Goal: Task Accomplishment & Management: Use online tool/utility

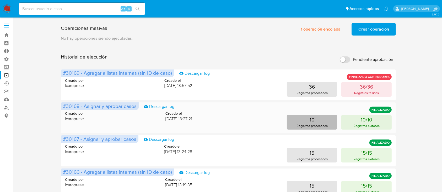
click at [310, 122] on p "10" at bounding box center [311, 119] width 5 height 7
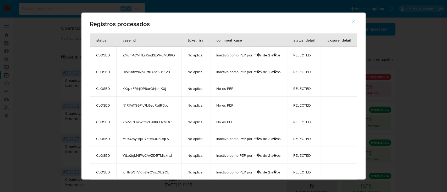
click at [353, 25] on button "button" at bounding box center [354, 21] width 18 height 13
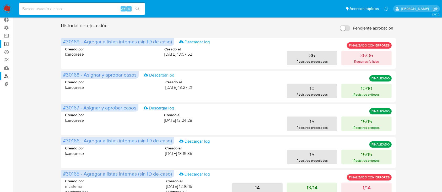
scroll to position [70, 0]
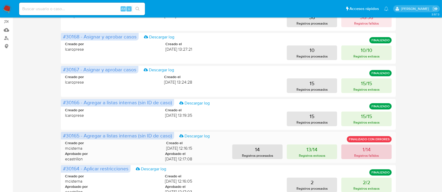
click at [365, 150] on p "1/14" at bounding box center [366, 149] width 8 height 7
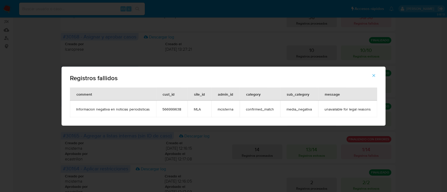
click at [379, 75] on button "button" at bounding box center [374, 75] width 18 height 13
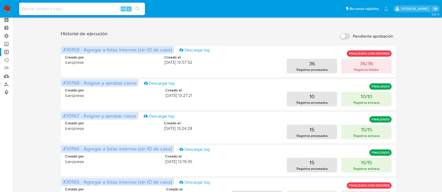
scroll to position [0, 0]
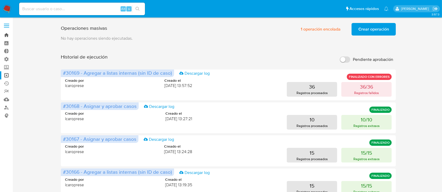
click at [3, 35] on link "Bandeja" at bounding box center [31, 35] width 62 height 8
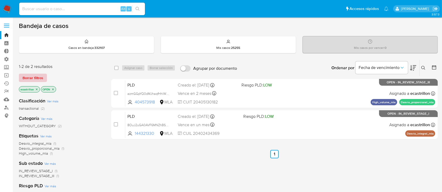
click at [36, 76] on span "Borrar filtros" at bounding box center [33, 77] width 21 height 7
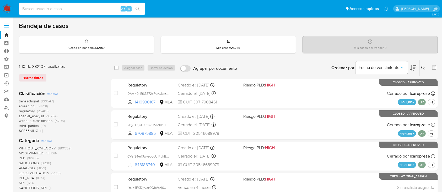
click at [44, 7] on input at bounding box center [82, 8] width 126 height 7
paste input "GAyevH16JH2eBgIKa4YGjp7g"
type input "GAyevH16JH2eBgIKa4YGjp7g"
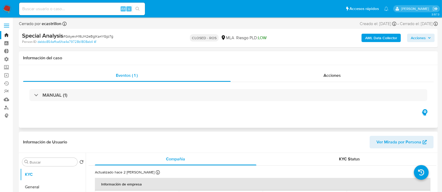
select select "10"
click at [0, 32] on link "Bandeja" at bounding box center [31, 35] width 62 height 8
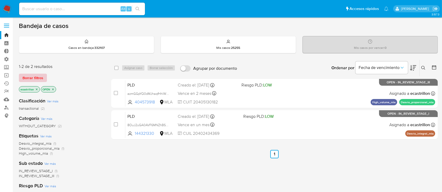
click at [30, 79] on span "Borrar filtros" at bounding box center [33, 77] width 21 height 7
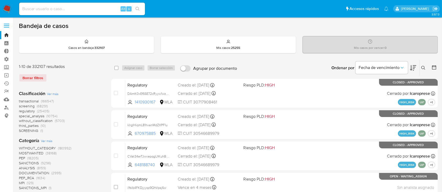
click at [27, 76] on div "Borrar filtros" at bounding box center [61, 78] width 84 height 8
drag, startPoint x: 40, startPoint y: 3, endPoint x: 37, endPoint y: 10, distance: 7.6
click at [39, 5] on div "Alt s" at bounding box center [82, 9] width 126 height 13
click at [37, 10] on input at bounding box center [82, 8] width 126 height 7
paste input "664516234"
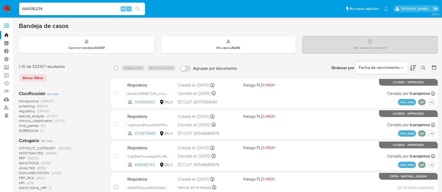
type input "664516234"
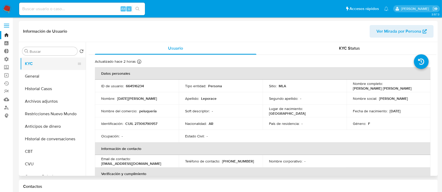
select select "10"
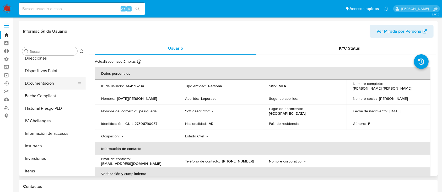
scroll to position [209, 0]
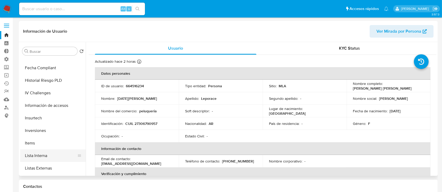
click at [32, 156] on button "Lista Interna" at bounding box center [50, 156] width 61 height 13
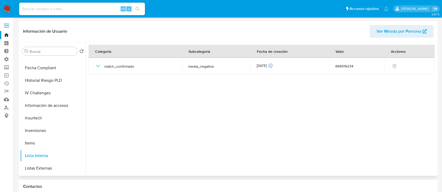
click at [147, 148] on div at bounding box center [261, 109] width 350 height 134
click at [4, 35] on link "Bandeja" at bounding box center [31, 35] width 62 height 8
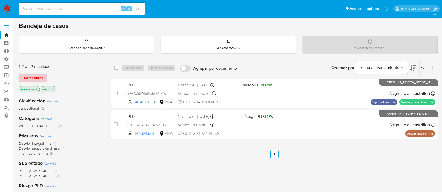
drag, startPoint x: 47, startPoint y: 75, endPoint x: 41, endPoint y: 77, distance: 6.3
click at [46, 76] on div "Borrar filtros" at bounding box center [61, 78] width 84 height 8
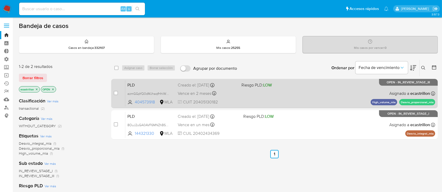
drag, startPoint x: 41, startPoint y: 77, endPoint x: 120, endPoint y: 97, distance: 81.4
click at [41, 78] on span "Borrar filtros" at bounding box center [33, 77] width 21 height 7
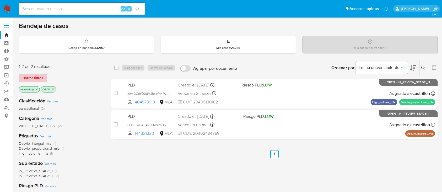
click at [36, 77] on span "Borrar filtros" at bounding box center [33, 77] width 21 height 7
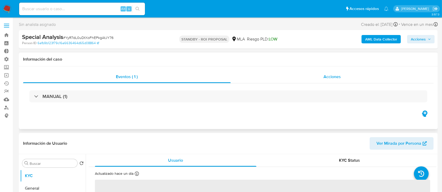
click at [332, 79] on span "Acciones" at bounding box center [331, 77] width 17 height 6
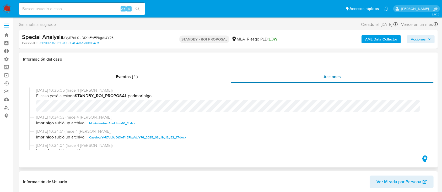
select select "10"
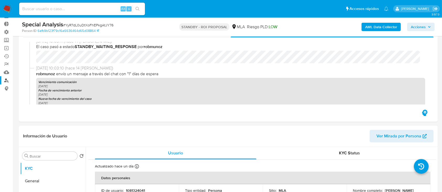
scroll to position [70, 0]
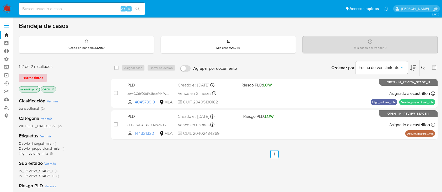
click at [44, 78] on button "Borrar filtros" at bounding box center [33, 78] width 28 height 8
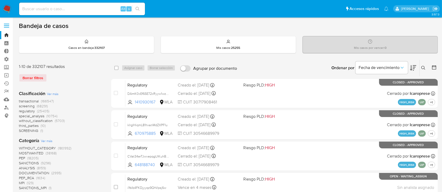
click at [423, 67] on icon at bounding box center [423, 68] width 4 height 4
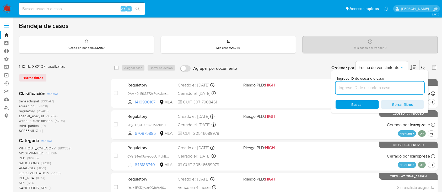
click at [390, 87] on input at bounding box center [379, 88] width 89 height 7
type input "267461739"
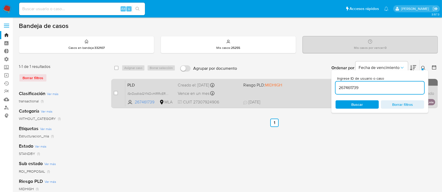
click at [300, 90] on div "PLD i5nDzdlkbGYNOvHIRRcERViv 267461739 MLA Riesgo PLD: MIDHIGH Creado el: 12/07…" at bounding box center [280, 93] width 310 height 26
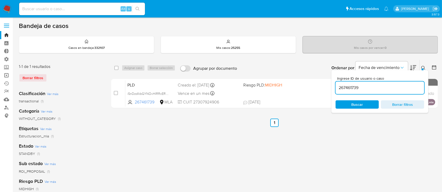
click at [5, 78] on link "Operaciones masivas" at bounding box center [31, 75] width 62 height 8
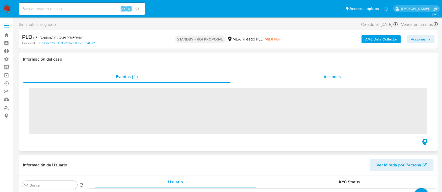
click at [310, 75] on div "Acciones" at bounding box center [331, 77] width 203 height 13
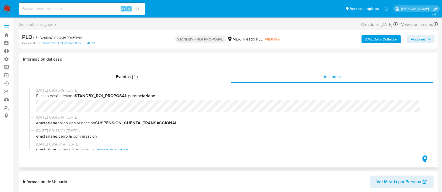
select select "10"
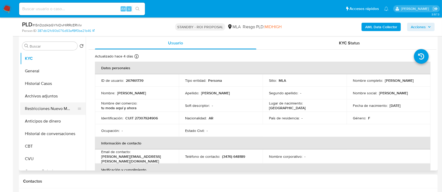
scroll to position [140, 0]
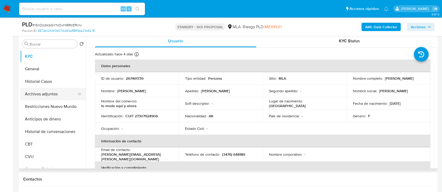
click at [49, 97] on button "Archivos adjuntos" at bounding box center [50, 94] width 61 height 13
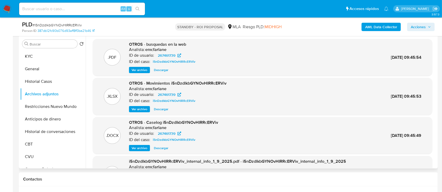
click at [156, 148] on span "Descargar" at bounding box center [161, 148] width 14 height 5
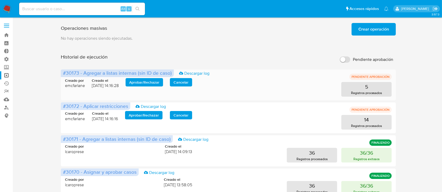
click at [156, 81] on span "Aprobar / Rechazar" at bounding box center [144, 82] width 30 height 7
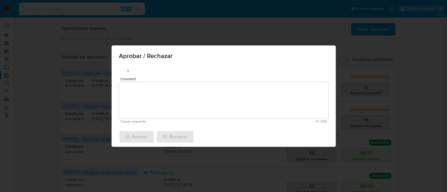
click at [146, 95] on textarea "Comment" at bounding box center [223, 100] width 209 height 37
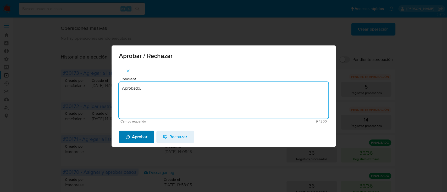
type textarea "Aprobado."
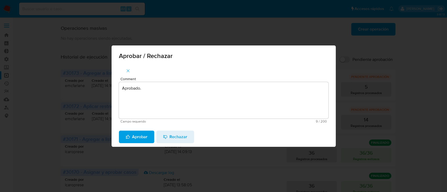
click at [137, 138] on span "Aprobar" at bounding box center [137, 137] width 22 height 12
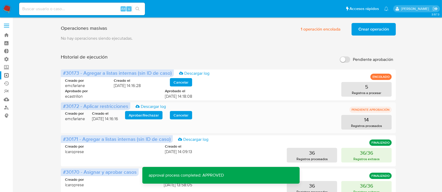
click at [155, 114] on span "Aprobar / Rechazar" at bounding box center [144, 115] width 30 height 7
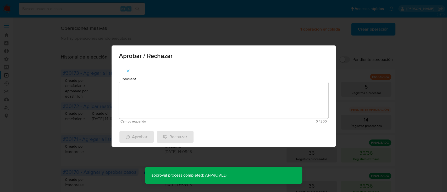
click at [162, 102] on textarea "Comment" at bounding box center [223, 100] width 209 height 37
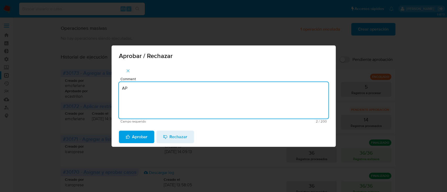
type textarea "A"
type textarea "Aprobado."
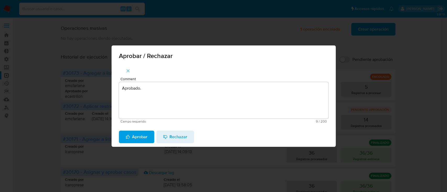
click at [136, 140] on span "Aprobar" at bounding box center [137, 137] width 22 height 12
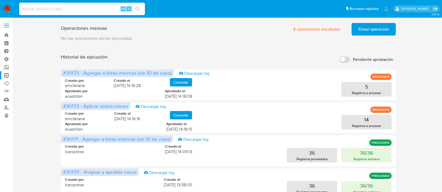
click at [339, 59] on input "Pendiente aprobación" at bounding box center [344, 60] width 10 height 6
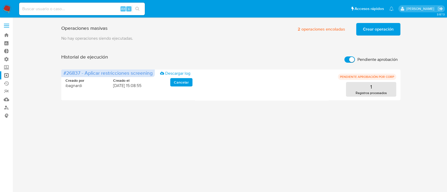
click at [349, 56] on label "Pendiente aprobación" at bounding box center [371, 60] width 59 height 12
click at [349, 57] on input "Pendiente aprobación" at bounding box center [349, 60] width 10 height 6
checkbox input "false"
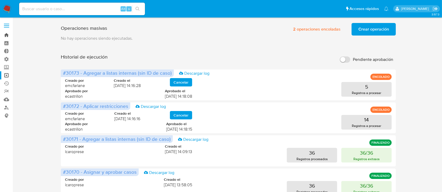
click at [7, 37] on link "Bandeja" at bounding box center [31, 35] width 62 height 8
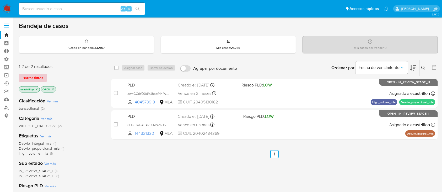
click at [23, 75] on span "Borrar filtros" at bounding box center [33, 77] width 21 height 7
click at [34, 76] on span "Borrar filtros" at bounding box center [33, 77] width 21 height 7
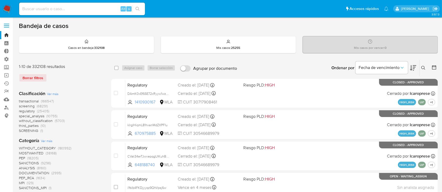
click at [420, 66] on button at bounding box center [423, 68] width 9 height 6
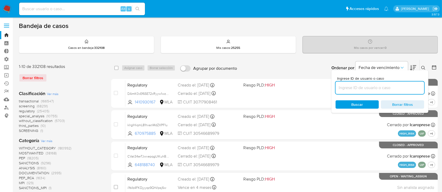
click at [371, 88] on input at bounding box center [379, 88] width 89 height 7
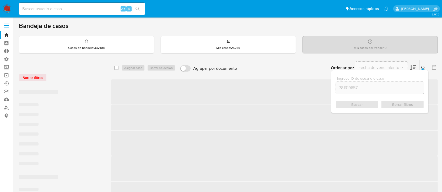
click at [420, 68] on button at bounding box center [423, 68] width 9 height 6
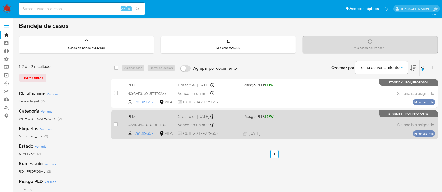
click at [306, 122] on div "PLD koN9QxI9euA9A0UHzOAabBS3 781319657 MLA Riesgo PLD: LOW Creado el: 12/07/202…" at bounding box center [280, 125] width 310 height 26
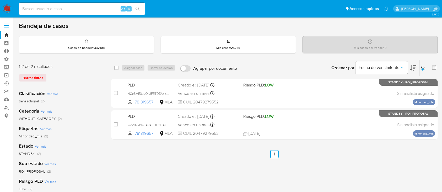
click at [422, 72] on div "Ingrese ID de usuario o caso 781319657 Buscar Borrar filtros" at bounding box center [423, 68] width 9 height 16
click at [421, 66] on icon at bounding box center [423, 68] width 4 height 4
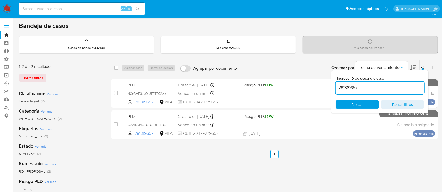
click at [403, 87] on input "781319657" at bounding box center [379, 88] width 89 height 7
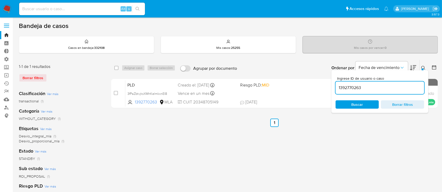
click at [421, 67] on icon at bounding box center [423, 68] width 4 height 4
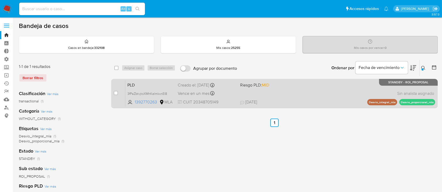
click at [356, 93] on div "PLD 3fPaZbtvjtoXMhKelmkxnEl8 1392770263 MLA Riesgo PLD: MID Creado el: 12/07/20…" at bounding box center [280, 93] width 310 height 26
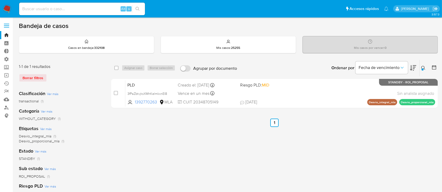
click at [422, 67] on icon at bounding box center [423, 68] width 4 height 4
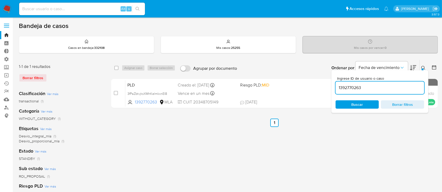
click at [368, 88] on input "1392770263" at bounding box center [379, 88] width 89 height 7
type input "1393828840"
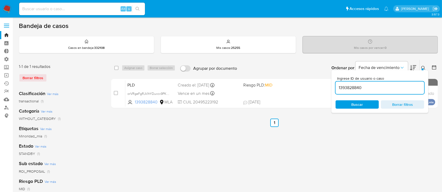
click at [422, 68] on icon at bounding box center [423, 68] width 4 height 4
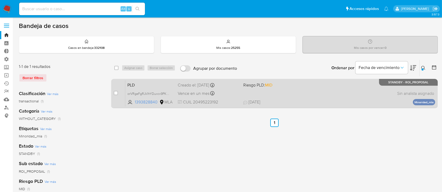
click at [341, 90] on div "PLD orVRgeFgRJk1hYDuxcx9PKKa 1393828840 MLA Riesgo PLD: MID Creado el: 12/07/20…" at bounding box center [280, 93] width 310 height 26
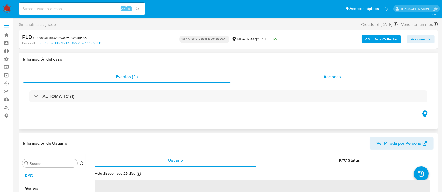
click at [301, 78] on div "Acciones" at bounding box center [331, 77] width 203 height 13
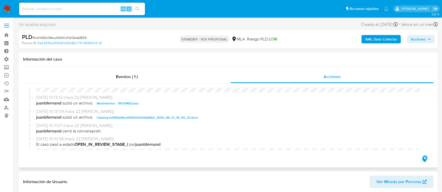
select select "10"
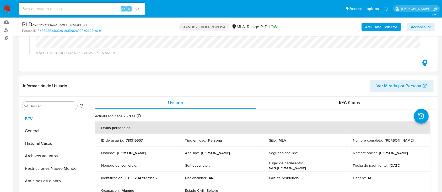
scroll to position [105, 0]
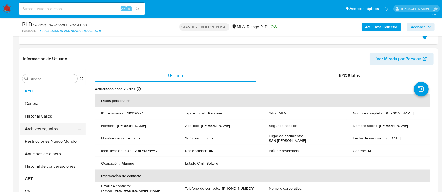
click at [42, 131] on button "Archivos adjuntos" at bounding box center [50, 129] width 61 height 13
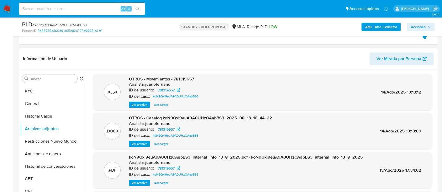
click at [161, 142] on span "Descargar" at bounding box center [161, 144] width 14 height 5
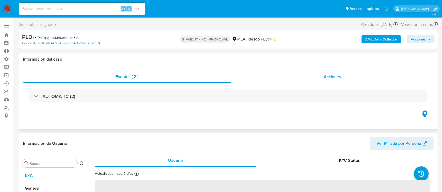
drag, startPoint x: 300, startPoint y: 70, endPoint x: 298, endPoint y: 74, distance: 4.3
click at [300, 71] on div "Acciones" at bounding box center [332, 77] width 202 height 13
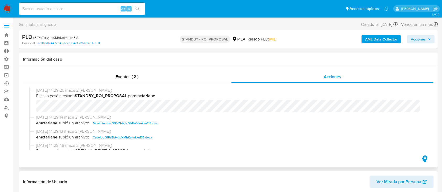
select select "10"
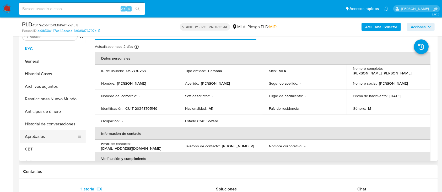
scroll to position [70, 0]
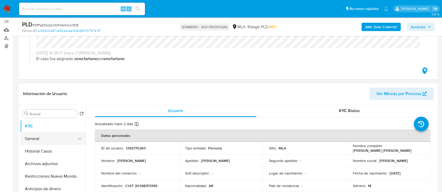
drag, startPoint x: 32, startPoint y: 139, endPoint x: 50, endPoint y: 135, distance: 17.6
click at [33, 139] on button "General" at bounding box center [50, 139] width 61 height 13
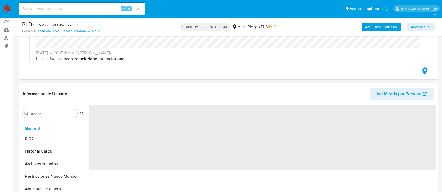
drag, startPoint x: 78, startPoint y: 138, endPoint x: 76, endPoint y: 125, distance: 13.8
click at [76, 125] on ul "KYC General Historial Casos Archivos adjuntos Restricciones Nuevo Mundo Anticip…" at bounding box center [52, 179] width 65 height 118
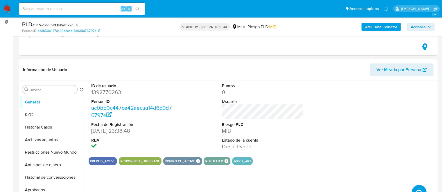
scroll to position [105, 0]
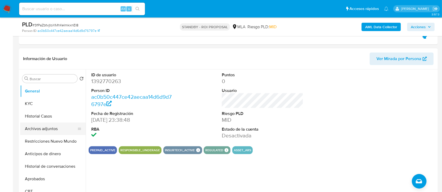
click at [39, 133] on button "Archivos adjuntos" at bounding box center [50, 129] width 61 height 13
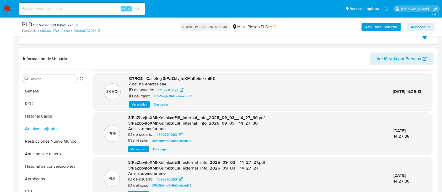
scroll to position [41, 0]
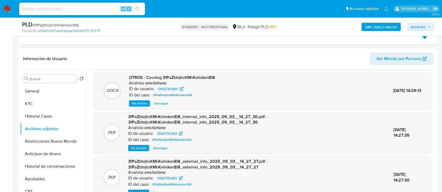
click at [167, 105] on span "Descargar" at bounding box center [161, 103] width 14 height 5
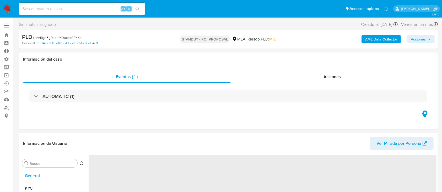
click at [310, 74] on div "Acciones" at bounding box center [331, 77] width 203 height 13
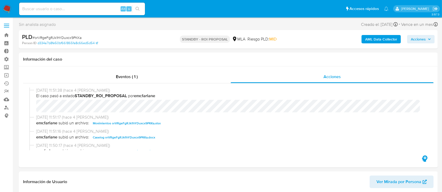
select select "10"
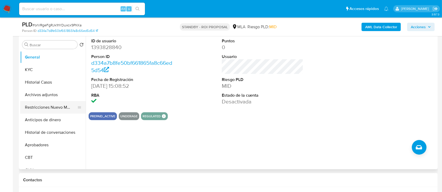
scroll to position [140, 0]
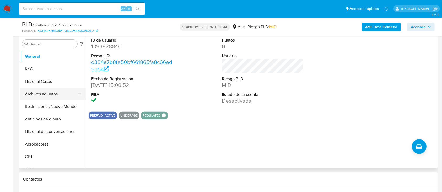
click at [46, 93] on button "Archivos adjuntos" at bounding box center [50, 94] width 61 height 13
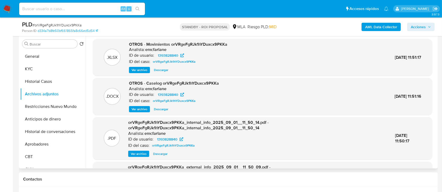
click at [164, 112] on span "Descargar" at bounding box center [161, 109] width 14 height 5
drag, startPoint x: 35, startPoint y: 81, endPoint x: 39, endPoint y: 74, distance: 8.4
click at [38, 75] on button "Historial Casos" at bounding box center [52, 81] width 65 height 13
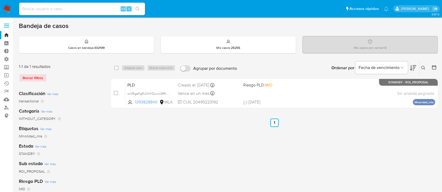
click at [423, 65] on button at bounding box center [423, 68] width 9 height 6
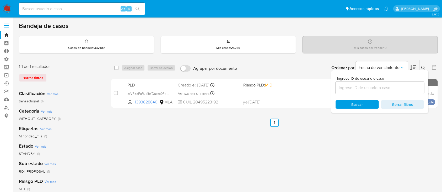
click at [381, 86] on input at bounding box center [379, 88] width 89 height 7
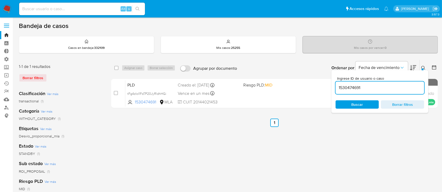
click at [424, 67] on icon at bounding box center [423, 68] width 4 height 4
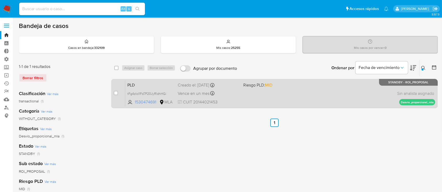
click at [322, 89] on div "PLD tFg4zIol1Fd7P20JyRldhHGi 1530474691 MLA Riesgo PLD: MID Creado el: [DATE] C…" at bounding box center [280, 93] width 310 height 26
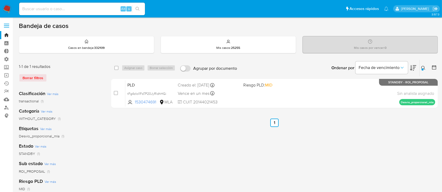
click at [423, 69] on div at bounding box center [422, 70] width 2 height 2
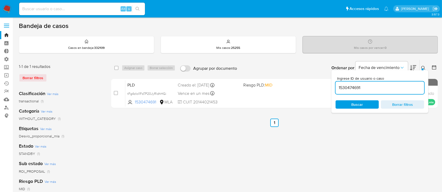
click at [399, 87] on input "1530474691" at bounding box center [379, 88] width 89 height 7
click at [423, 67] on icon at bounding box center [423, 68] width 4 height 4
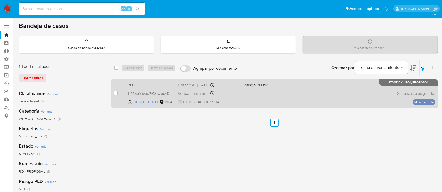
click at [346, 88] on div "PLD jH8CqytYjnApyZz5etWkuvyD 1666098360 MLA Riesgo PLD: MID Creado el: [DATE] C…" at bounding box center [280, 93] width 310 height 26
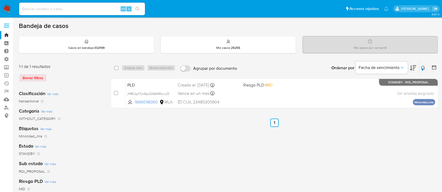
click at [419, 69] on button at bounding box center [423, 68] width 9 height 6
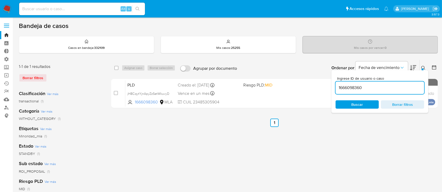
click at [358, 87] on input "1666098360" at bounding box center [379, 88] width 89 height 7
click at [422, 66] on icon at bounding box center [423, 68] width 4 height 4
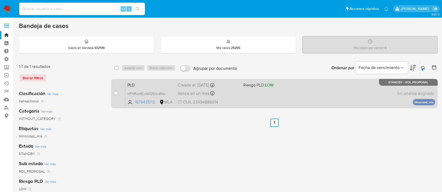
click at [313, 79] on div "case-item-checkbox No es posible asignar el caso PLD nIFNRumELoIbX2EntoBNcnym 1…" at bounding box center [274, 93] width 326 height 29
click at [304, 94] on div "PLD nIFNRumELoIbX2EntoBNcnym 1676435112 MLA Riesgo PLD: LOW Creado el: 12/07/20…" at bounding box center [280, 93] width 310 height 26
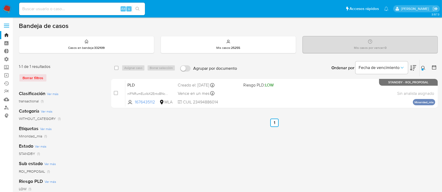
click at [423, 69] on div at bounding box center [422, 70] width 2 height 2
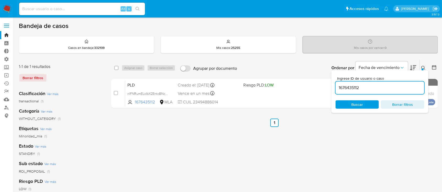
click at [389, 89] on input "1676435112" at bounding box center [379, 88] width 89 height 7
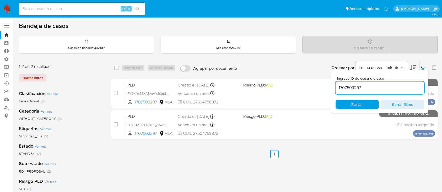
click at [427, 66] on button at bounding box center [423, 68] width 9 height 6
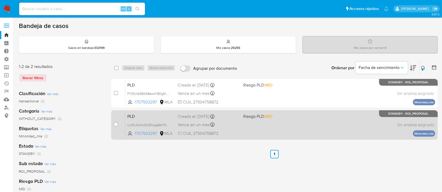
click at [288, 120] on div "PLD LUVhJVcXnOkZNizgbWrI7hWM 1707503297 MLA Riesgo PLD: MID Creado el: 12/07/20…" at bounding box center [280, 125] width 310 height 26
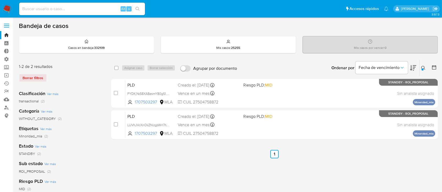
click at [421, 70] on div at bounding box center [422, 70] width 2 height 2
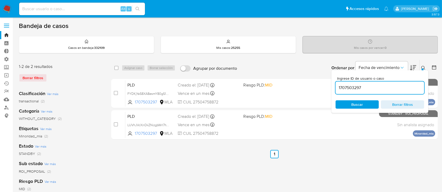
click at [389, 91] on input "1707503297" at bounding box center [379, 88] width 89 height 7
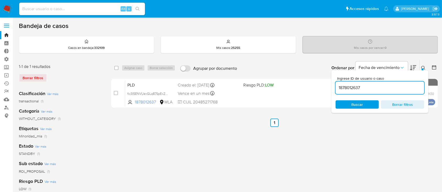
click at [423, 65] on button at bounding box center [423, 68] width 9 height 6
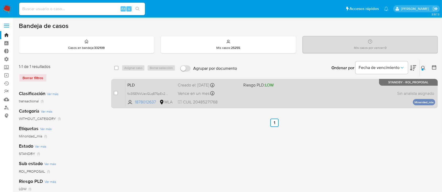
click at [363, 90] on div "PLD fw3I5ENVUexGLq87SpEx2s9A 1878012637 MLA Riesgo PLD: LOW Creado el: 12/07/20…" at bounding box center [280, 93] width 310 height 26
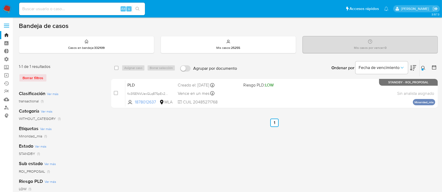
click at [423, 70] on icon at bounding box center [423, 68] width 4 height 4
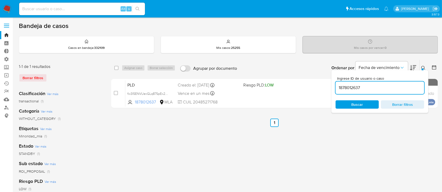
click at [379, 95] on div "Ingrese ID de usuario o caso 1878012637 Buscar Borrar filtros" at bounding box center [379, 91] width 97 height 43
click at [378, 89] on input "1878012637" at bounding box center [379, 88] width 89 height 7
paste input "971536446"
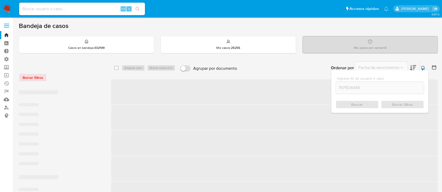
click at [422, 69] on div at bounding box center [422, 70] width 2 height 2
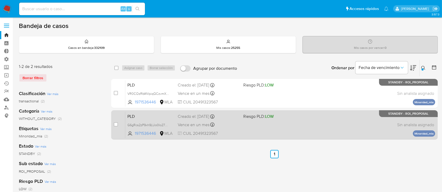
click at [285, 120] on div "PLD G6gRcs2zP9xh9LUo0Io27ZQ4 1971536446 MLA Riesgo PLD: LOW Creado el: 12/07/20…" at bounding box center [280, 125] width 310 height 26
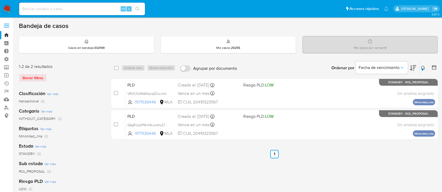
click at [423, 69] on button at bounding box center [423, 68] width 9 height 6
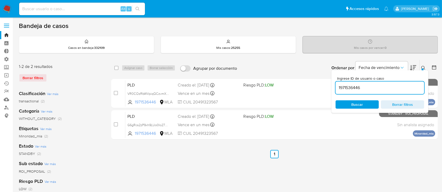
click at [409, 87] on input "1971536446" at bounding box center [379, 88] width 89 height 7
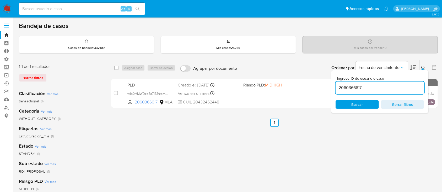
click at [421, 65] on button at bounding box center [423, 68] width 9 height 6
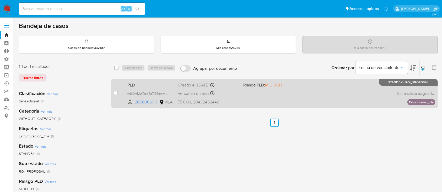
click at [358, 101] on div "PLD w1o0HMWDzgEg7153fzbmgx3v 2060366617 MLA Riesgo PLD: MIDHIGH Creado el: 12/0…" at bounding box center [280, 93] width 310 height 26
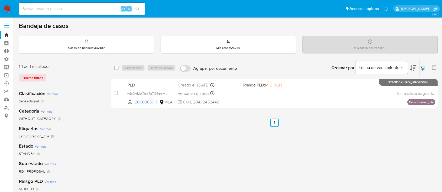
click at [422, 67] on icon at bounding box center [423, 68] width 4 height 4
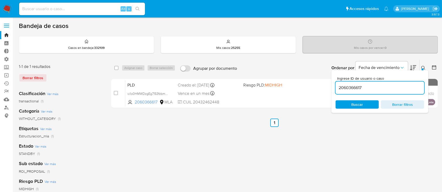
click at [389, 86] on input "2060366617" at bounding box center [379, 88] width 89 height 7
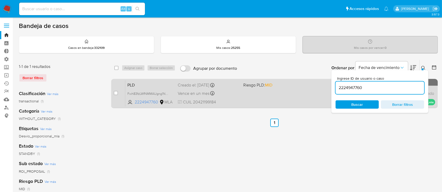
click at [285, 97] on div "PLD Fwh83fzLWfNMMAUgng1NOVlO 2224947760 MLA Riesgo PLD: MID Creado el: 12/07/20…" at bounding box center [280, 93] width 310 height 26
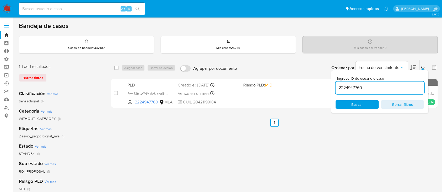
click at [357, 83] on div "2224947760" at bounding box center [379, 88] width 89 height 13
click at [354, 91] on div "2224947760" at bounding box center [379, 88] width 89 height 13
click at [354, 87] on input "2224947760" at bounding box center [379, 88] width 89 height 7
paste input "84269692"
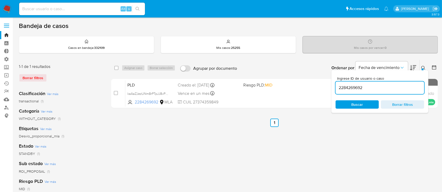
click at [423, 69] on div at bounding box center [422, 70] width 2 height 2
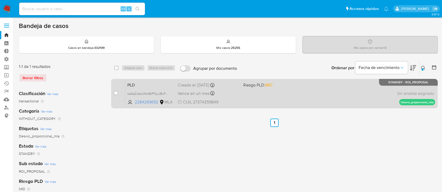
click at [342, 91] on div "PLD kaAaZJezUNm8rPTpJJ8vPqrM 2284269692 MLA Riesgo PLD: MID Creado el: 12/07/20…" at bounding box center [280, 93] width 310 height 26
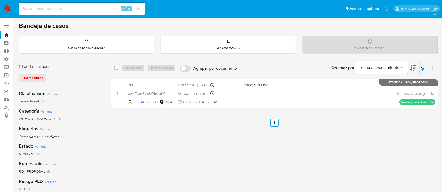
click at [422, 66] on icon at bounding box center [423, 68] width 4 height 4
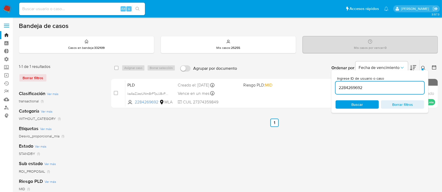
click at [394, 85] on input "2284269692" at bounding box center [379, 88] width 89 height 7
click at [423, 68] on icon at bounding box center [423, 68] width 4 height 4
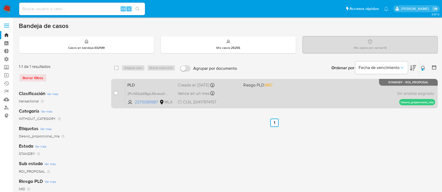
click at [361, 93] on div "PLD 2PivN52qbE8gsL5SwerpOdVR 2375089987 MLA Riesgo PLD: MID Creado el: 12/07/20…" at bounding box center [280, 93] width 310 height 26
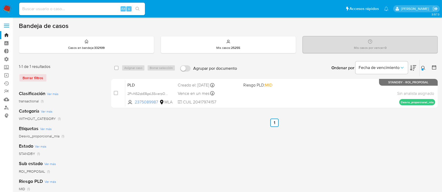
click at [422, 72] on div "Ingrese ID de usuario o caso 2375089987 Buscar Borrar filtros" at bounding box center [423, 68] width 9 height 16
click at [421, 67] on icon at bounding box center [423, 68] width 4 height 4
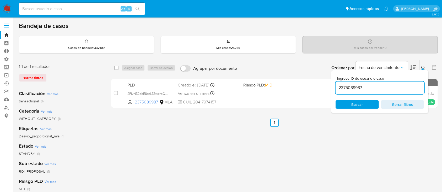
click at [380, 87] on input "2375089987" at bounding box center [379, 88] width 89 height 7
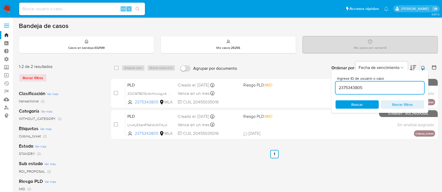
click at [421, 69] on div at bounding box center [422, 70] width 2 height 2
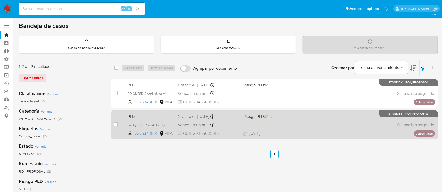
click at [354, 123] on div "PLD LnwKyEXeHRTeKA1JfxTiKyJI 2375343805 MLA Riesgo PLD: MID Creado el: 12/07/20…" at bounding box center [280, 125] width 310 height 26
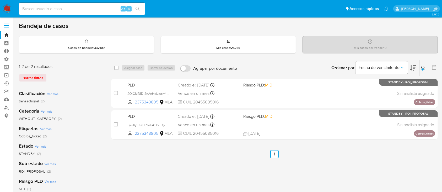
click at [423, 67] on icon at bounding box center [423, 68] width 4 height 4
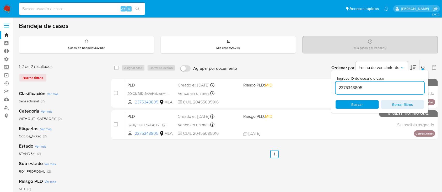
click at [389, 89] on input "2375343805" at bounding box center [379, 88] width 89 height 7
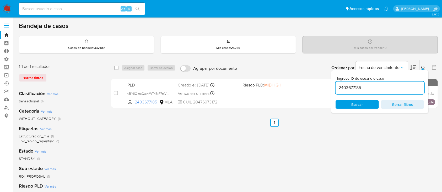
click at [422, 67] on icon at bounding box center [423, 68] width 4 height 4
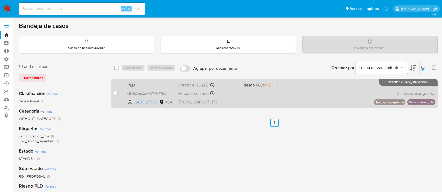
click at [322, 94] on div "PLD yBYjIQmcQavxWT48tF7mVtG4 2403677185 MLA Riesgo PLD: MIDHIGH Creado el: 12/0…" at bounding box center [280, 93] width 310 height 26
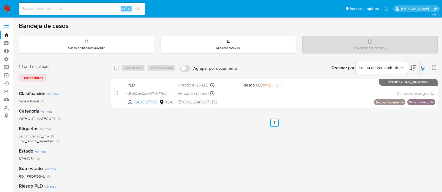
click at [421, 68] on button at bounding box center [423, 68] width 9 height 6
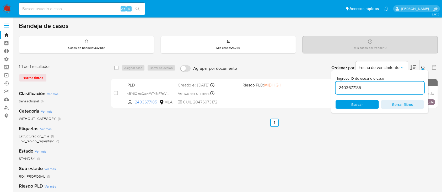
click at [386, 87] on input "2403677185" at bounding box center [379, 88] width 89 height 7
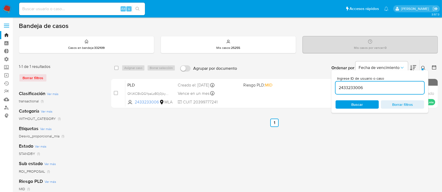
click at [423, 66] on icon at bounding box center [423, 68] width 4 height 4
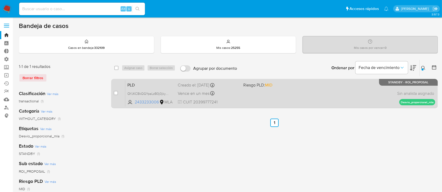
click at [324, 85] on div "PLD QYJKCBkQGYpaLzB0j0jky7VI 2433233006 MLA Riesgo PLD: MID Creado el: 12/07/20…" at bounding box center [280, 93] width 310 height 26
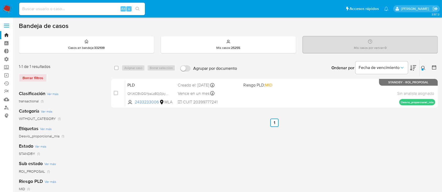
click at [423, 69] on icon at bounding box center [423, 68] width 4 height 4
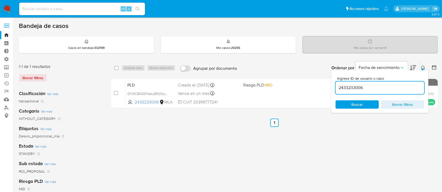
click at [402, 87] on input "2433233006" at bounding box center [379, 88] width 89 height 7
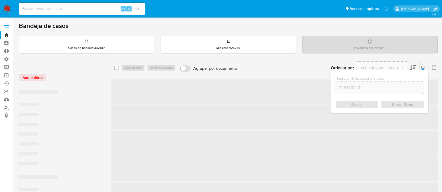
click at [424, 68] on icon at bounding box center [423, 68] width 4 height 4
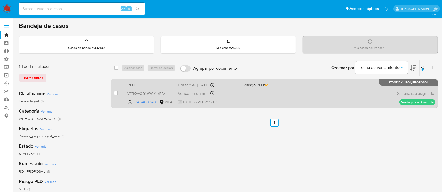
click at [304, 85] on div "PLD V6Tk7twQ5t1dWCb1Ld8PASBS 2454832431 MLA Riesgo PLD: MID Creado el: 12/07/20…" at bounding box center [280, 93] width 310 height 26
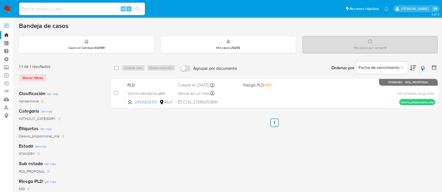
click at [422, 69] on div at bounding box center [422, 70] width 2 height 2
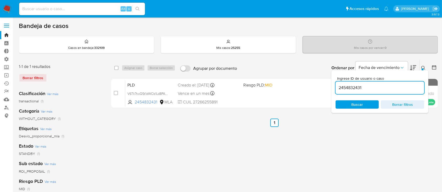
click at [375, 86] on input "2454832431" at bounding box center [379, 88] width 89 height 7
type input "2460160881"
click at [422, 68] on icon at bounding box center [423, 68] width 4 height 4
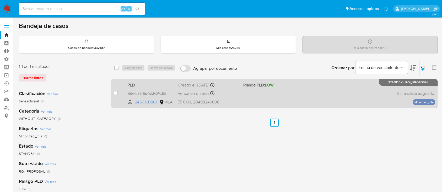
click at [326, 96] on div "PLD i69A4uojK4lpxWMh0Pw5dG69 2460160881 MLA Riesgo PLD: LOW Creado el: 12/07/20…" at bounding box center [280, 93] width 310 height 26
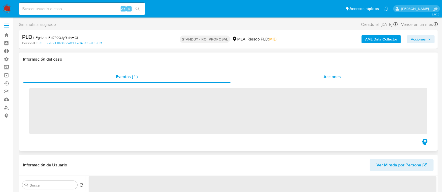
click at [316, 74] on div "Acciones" at bounding box center [331, 77] width 203 height 13
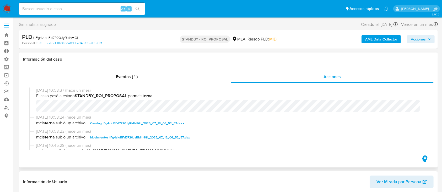
select select "10"
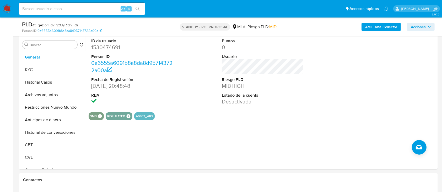
scroll to position [140, 0]
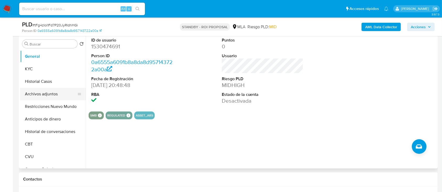
click at [35, 94] on button "Archivos adjuntos" at bounding box center [50, 94] width 61 height 13
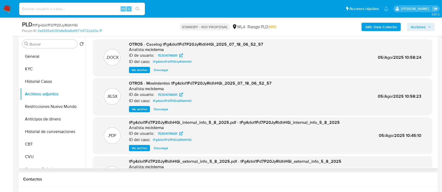
click at [161, 69] on span "Descargar" at bounding box center [161, 70] width 14 height 5
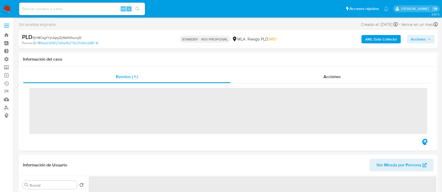
click at [304, 82] on div "Acciones" at bounding box center [331, 77] width 203 height 13
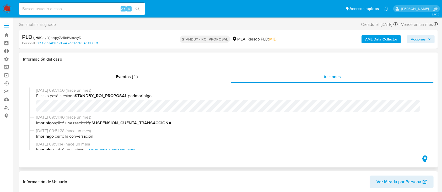
select select "10"
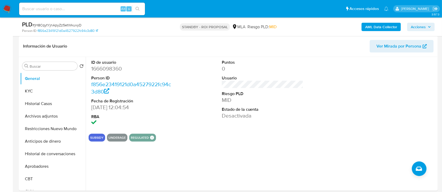
scroll to position [174, 0]
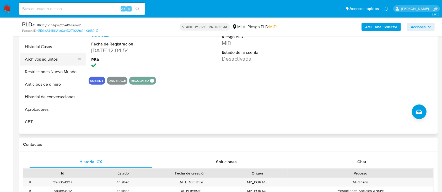
click at [45, 63] on button "Archivos adjuntos" at bounding box center [50, 59] width 61 height 13
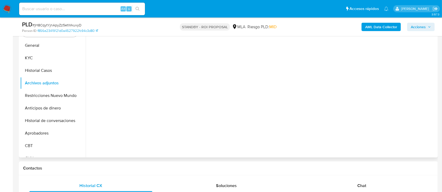
scroll to position [140, 0]
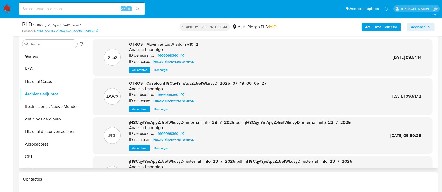
click at [160, 109] on span "Descargar" at bounding box center [161, 109] width 14 height 5
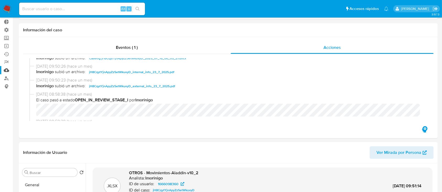
scroll to position [70, 0]
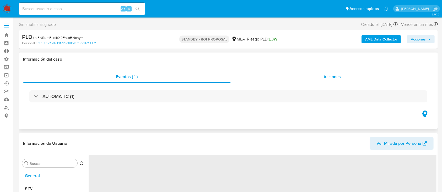
click at [313, 78] on div "Acciones" at bounding box center [331, 77] width 203 height 13
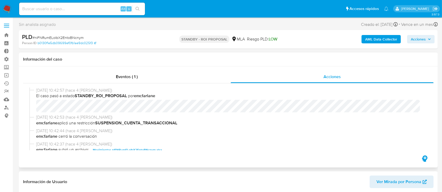
select select "10"
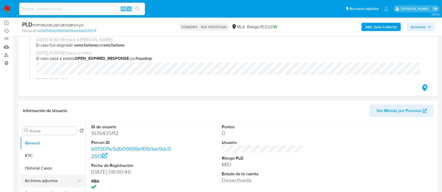
scroll to position [105, 0]
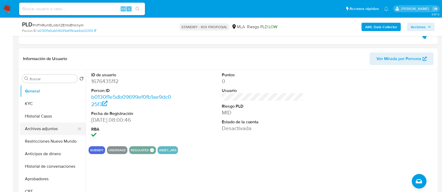
click at [47, 131] on button "Archivos adjuntos" at bounding box center [50, 129] width 61 height 13
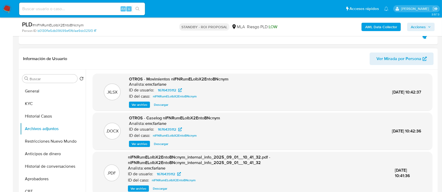
click at [163, 145] on span "Descargar" at bounding box center [161, 144] width 14 height 5
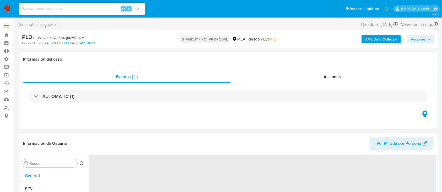
select select "10"
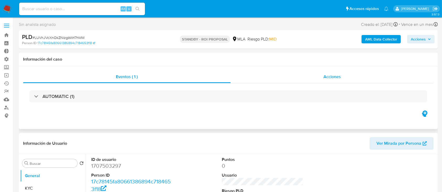
click at [277, 81] on div "Acciones" at bounding box center [331, 77] width 203 height 13
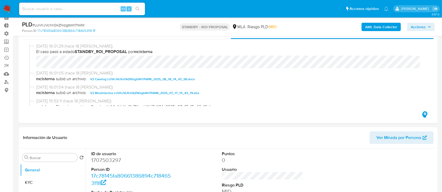
scroll to position [105, 0]
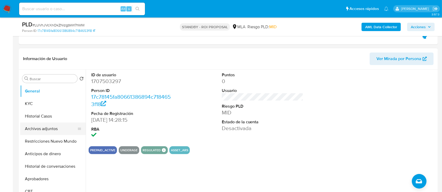
click at [38, 133] on button "Archivos adjuntos" at bounding box center [50, 129] width 61 height 13
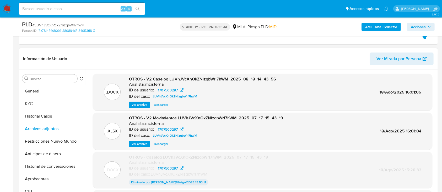
click at [158, 105] on span "Descargar" at bounding box center [161, 104] width 14 height 5
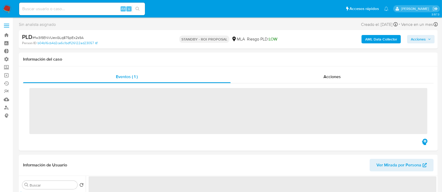
click at [332, 74] on span "Acciones" at bounding box center [331, 77] width 17 height 6
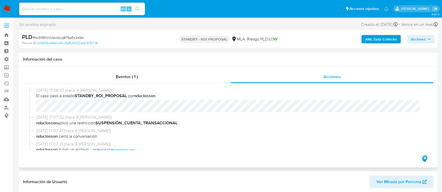
select select "10"
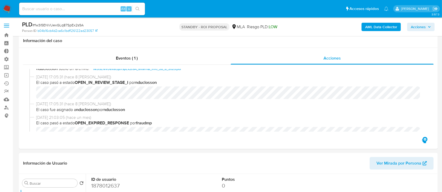
scroll to position [70, 0]
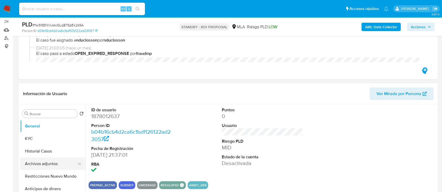
click at [42, 164] on button "Archivos adjuntos" at bounding box center [50, 164] width 61 height 13
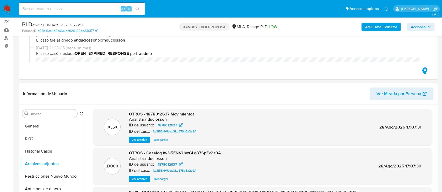
click at [165, 178] on span "Descargar" at bounding box center [161, 179] width 14 height 5
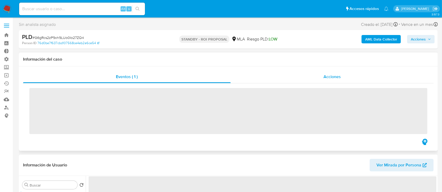
click at [312, 74] on div "Acciones" at bounding box center [331, 77] width 203 height 13
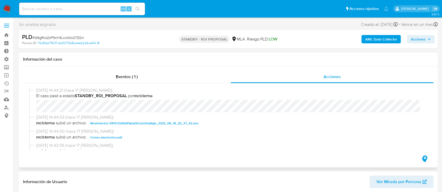
select select "10"
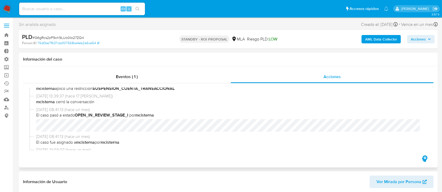
scroll to position [209, 0]
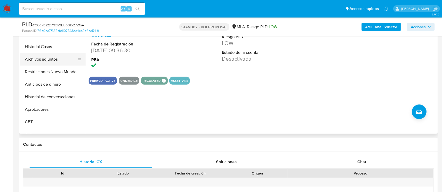
click at [30, 57] on button "Archivos adjuntos" at bounding box center [50, 59] width 61 height 13
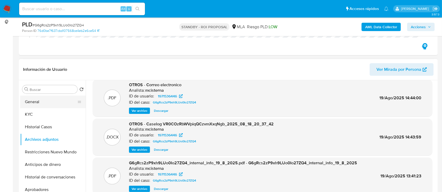
scroll to position [105, 0]
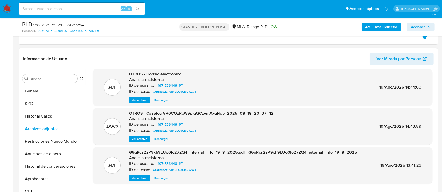
click at [163, 138] on span "Descargar" at bounding box center [161, 139] width 14 height 5
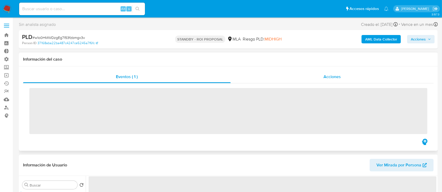
click at [341, 75] on div "Acciones" at bounding box center [331, 77] width 203 height 13
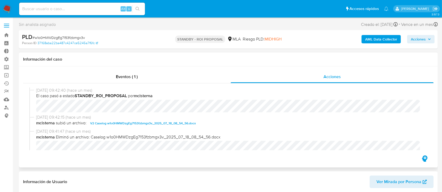
select select "10"
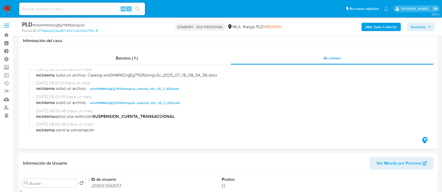
scroll to position [105, 0]
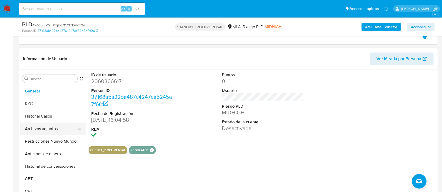
click at [34, 129] on button "Archivos adjuntos" at bounding box center [50, 129] width 61 height 13
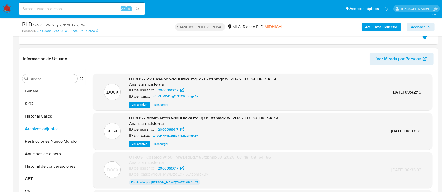
click at [162, 108] on span "Descargar" at bounding box center [161, 104] width 14 height 5
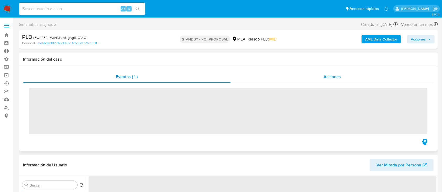
click at [293, 81] on div "Acciones" at bounding box center [331, 77] width 203 height 13
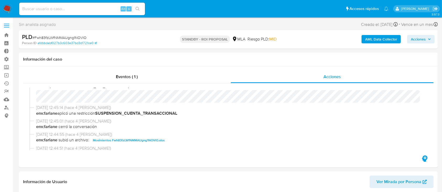
select select "10"
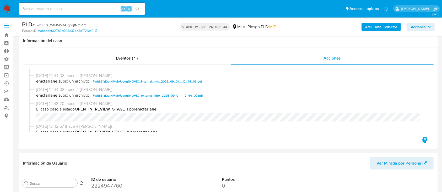
scroll to position [105, 0]
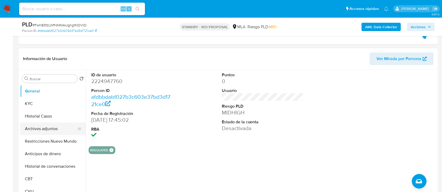
click at [34, 127] on button "Archivos adjuntos" at bounding box center [50, 129] width 61 height 13
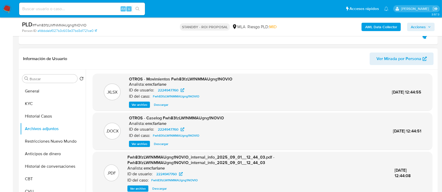
click at [159, 142] on span "Descargar" at bounding box center [161, 144] width 14 height 5
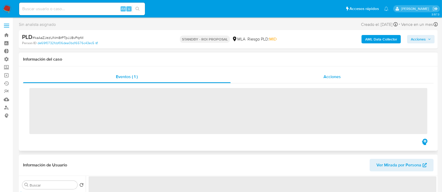
click at [307, 81] on div "Acciones" at bounding box center [331, 77] width 203 height 13
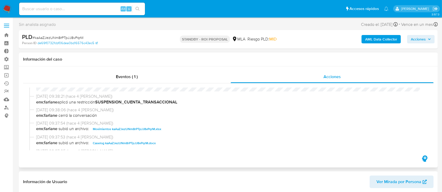
select select "10"
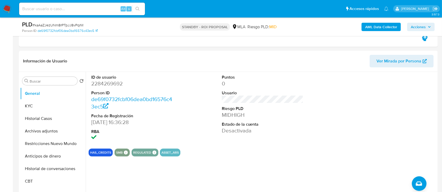
scroll to position [105, 0]
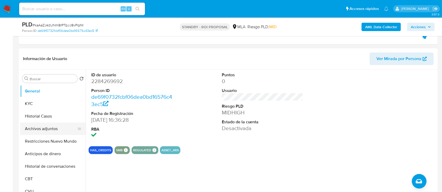
click at [22, 132] on button "Archivos adjuntos" at bounding box center [50, 129] width 61 height 13
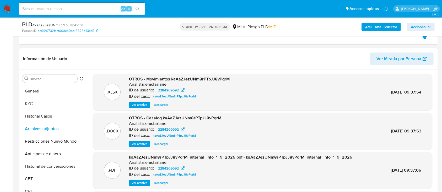
click at [159, 144] on span "Descargar" at bounding box center [161, 144] width 14 height 5
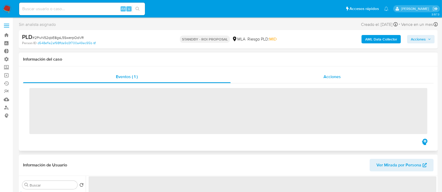
click at [283, 77] on div "Acciones" at bounding box center [331, 77] width 203 height 13
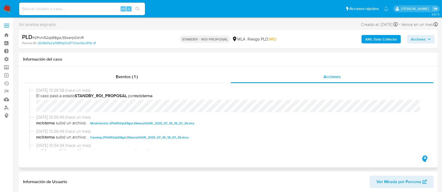
select select "10"
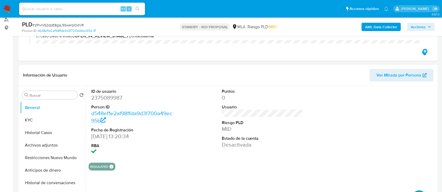
scroll to position [140, 0]
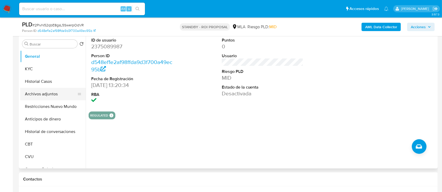
click at [65, 97] on button "Archivos adjuntos" at bounding box center [50, 94] width 61 height 13
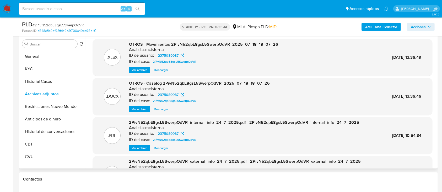
click at [163, 107] on span "Descargar" at bounding box center [161, 109] width 14 height 5
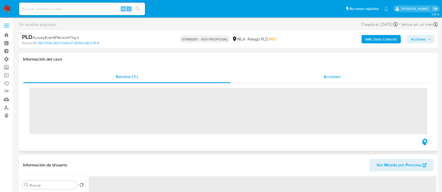
click at [298, 77] on div "Acciones" at bounding box center [331, 77] width 203 height 13
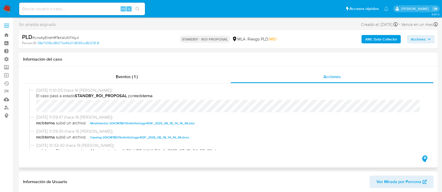
select select "10"
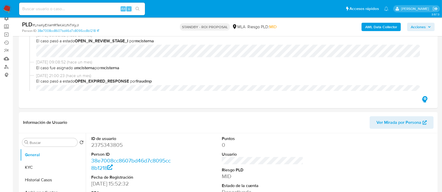
scroll to position [70, 0]
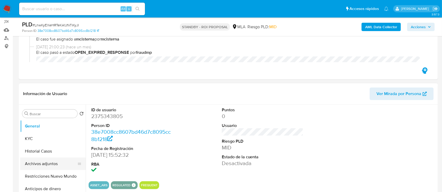
click at [43, 159] on button "Archivos adjuntos" at bounding box center [50, 164] width 61 height 13
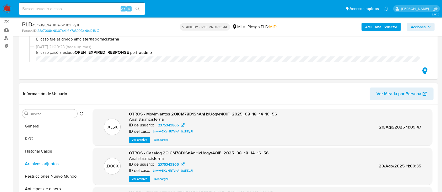
click at [156, 180] on span "Descargar" at bounding box center [161, 179] width 14 height 5
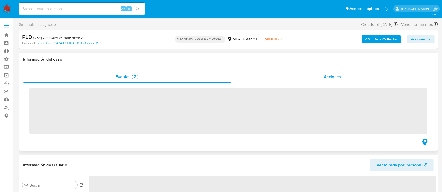
click at [330, 76] on span "Acciones" at bounding box center [331, 77] width 17 height 6
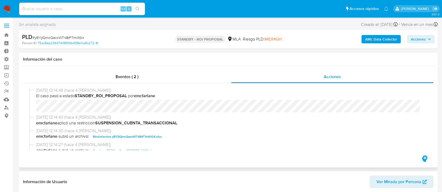
select select "10"
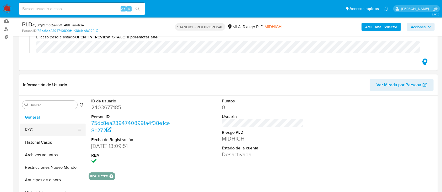
scroll to position [79, 0]
click at [50, 153] on button "Archivos adjuntos" at bounding box center [50, 155] width 61 height 13
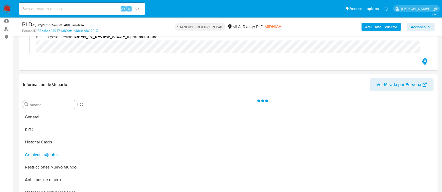
scroll to position [106, 0]
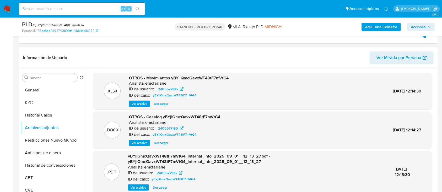
click at [163, 143] on span "Descargar" at bounding box center [161, 143] width 14 height 5
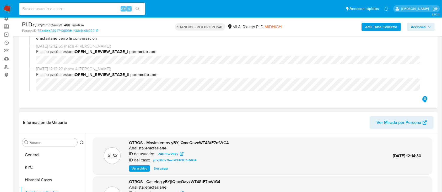
scroll to position [71, 0]
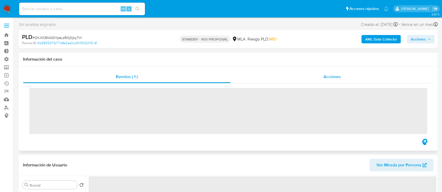
click at [308, 79] on div "Acciones" at bounding box center [331, 77] width 203 height 13
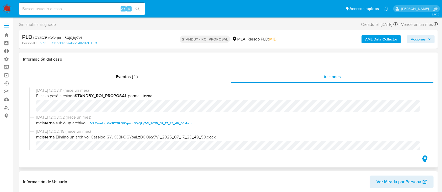
select select "10"
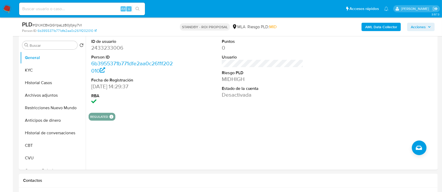
scroll to position [140, 0]
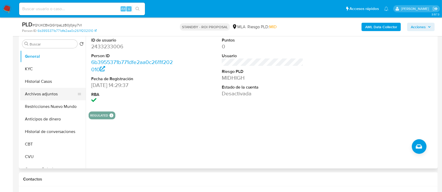
click at [51, 97] on button "Archivos adjuntos" at bounding box center [50, 94] width 61 height 13
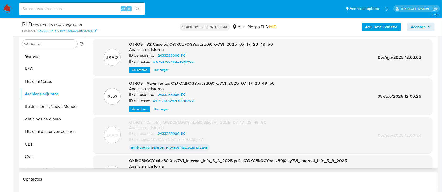
click at [159, 70] on span "Descargar" at bounding box center [161, 70] width 14 height 5
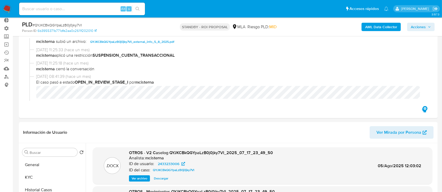
scroll to position [70, 0]
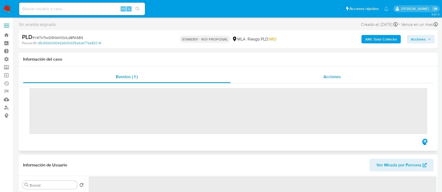
click at [326, 79] on span "Acciones" at bounding box center [331, 77] width 17 height 6
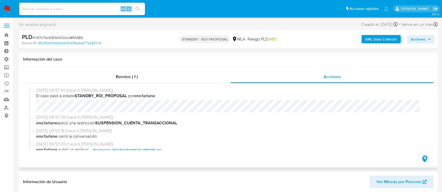
select select "10"
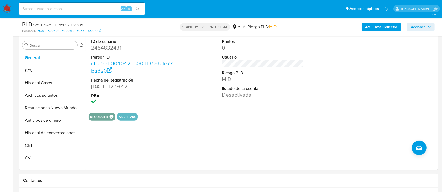
scroll to position [140, 0]
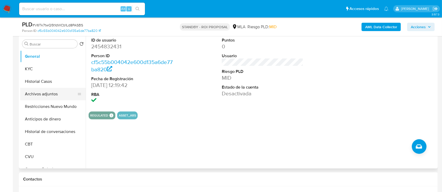
click at [23, 98] on button "Archivos adjuntos" at bounding box center [50, 94] width 61 height 13
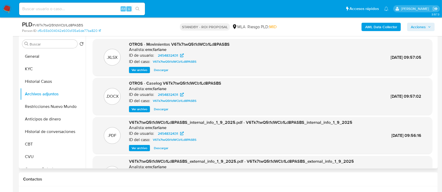
click at [157, 110] on span "Descargar" at bounding box center [161, 109] width 14 height 5
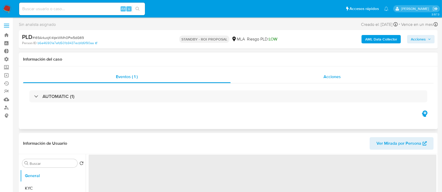
click at [327, 74] on span "Acciones" at bounding box center [331, 77] width 17 height 6
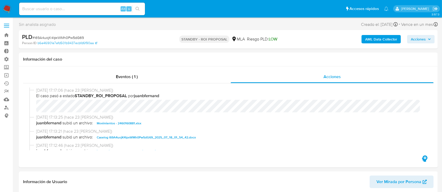
select select "10"
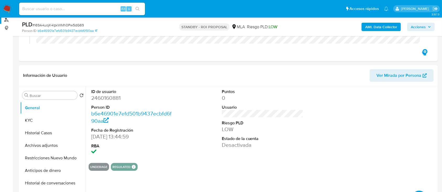
scroll to position [174, 0]
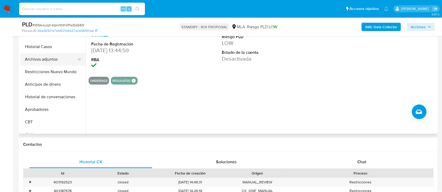
drag, startPoint x: 49, startPoint y: 57, endPoint x: 44, endPoint y: 57, distance: 5.2
click at [49, 57] on button "Archivos adjuntos" at bounding box center [50, 59] width 61 height 13
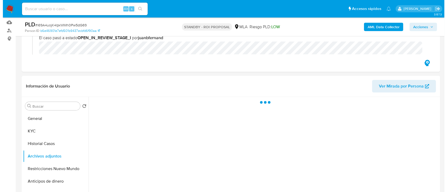
scroll to position [70, 0]
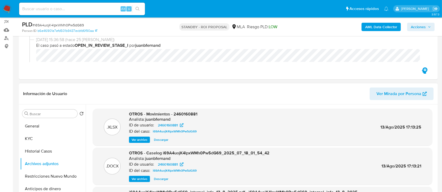
click at [145, 177] on span "Ver archivo" at bounding box center [139, 179] width 16 height 5
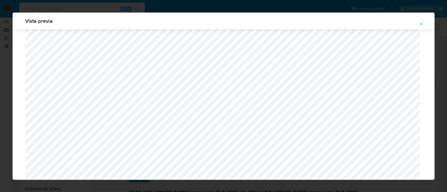
scroll to position [373, 0]
click at [418, 26] on button "Attachment preview" at bounding box center [422, 24] width 12 height 8
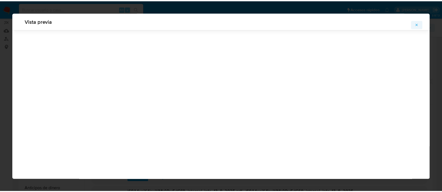
scroll to position [17, 0]
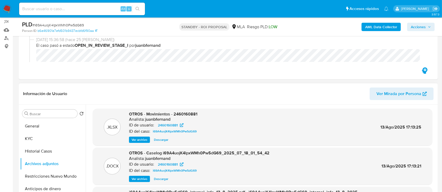
click at [162, 179] on span "Descargar" at bounding box center [161, 179] width 14 height 5
